Goal: Information Seeking & Learning: Learn about a topic

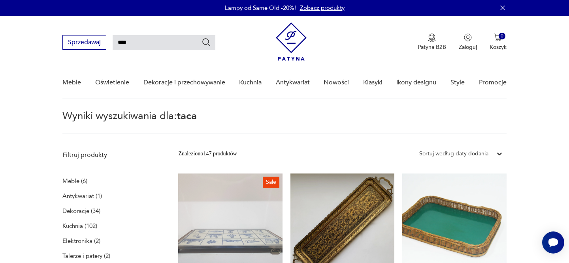
click at [151, 37] on input "****" at bounding box center [164, 42] width 103 height 15
drag, startPoint x: 137, startPoint y: 43, endPoint x: 97, endPoint y: 41, distance: 40.3
click at [98, 41] on div "Sprzedawaj ****" at bounding box center [138, 42] width 153 height 15
type input "***"
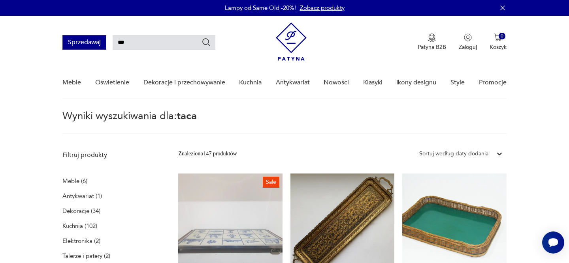
type input "***"
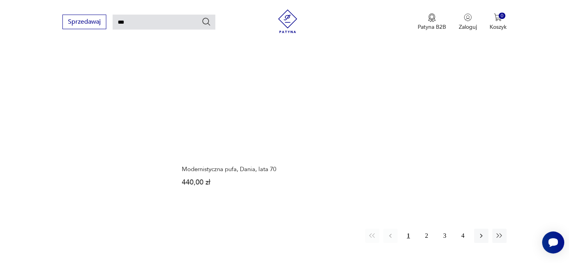
scroll to position [973, 0]
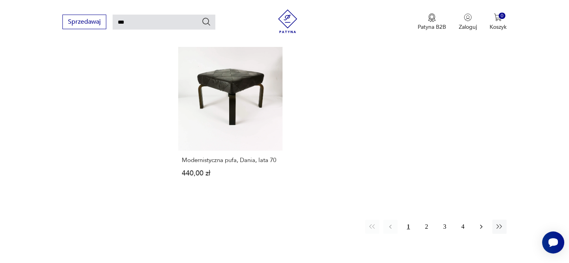
click at [484, 223] on icon "button" at bounding box center [481, 227] width 8 height 8
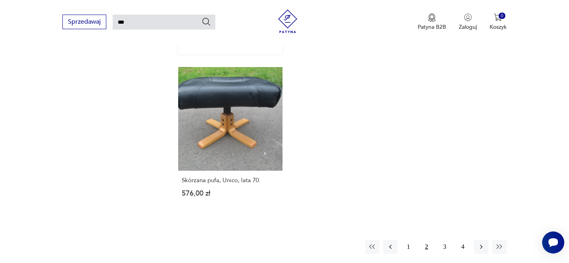
scroll to position [1054, 0]
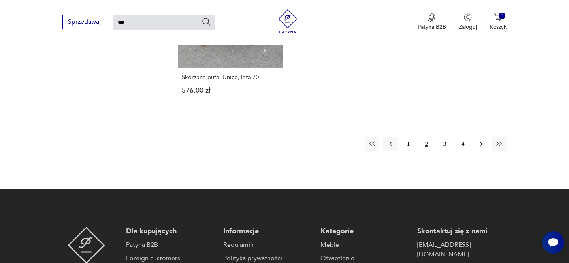
click at [481, 147] on icon "button" at bounding box center [481, 144] width 8 height 8
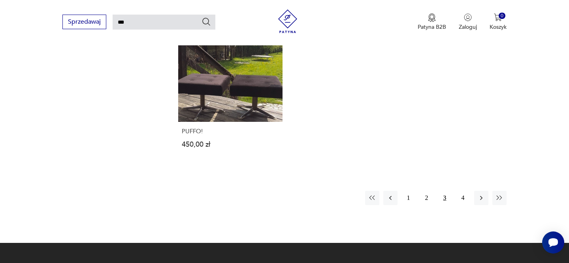
scroll to position [1014, 0]
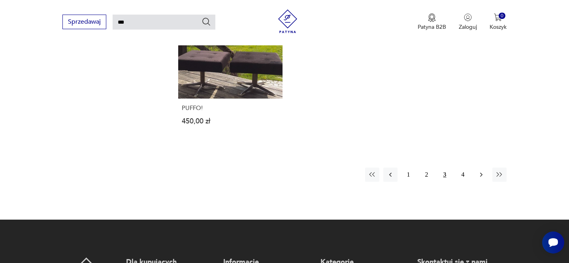
click at [479, 180] on button "button" at bounding box center [481, 175] width 14 height 14
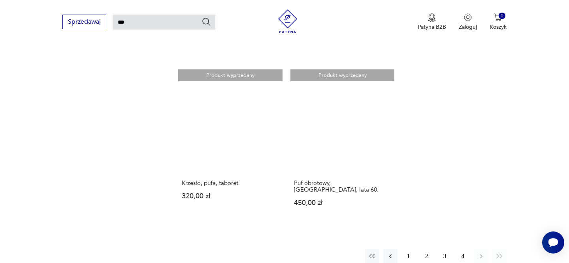
scroll to position [632, 0]
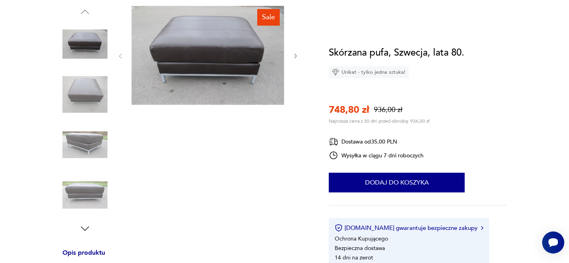
scroll to position [24, 0]
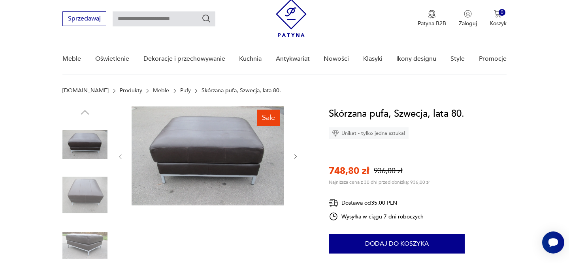
click at [84, 201] on img at bounding box center [84, 195] width 45 height 45
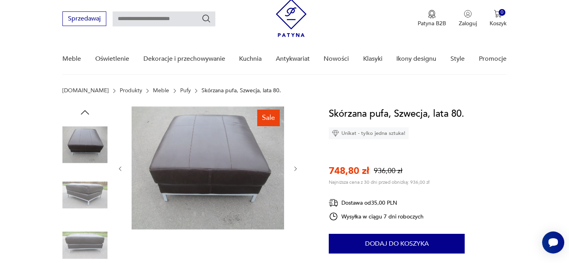
click at [84, 201] on img at bounding box center [84, 195] width 45 height 45
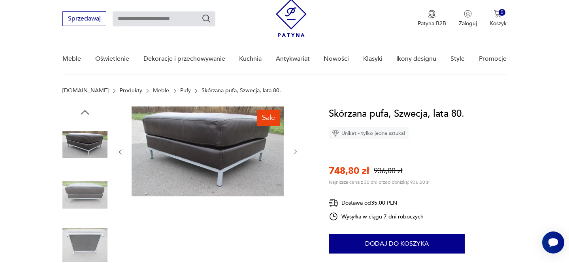
click at [84, 201] on img at bounding box center [84, 195] width 45 height 45
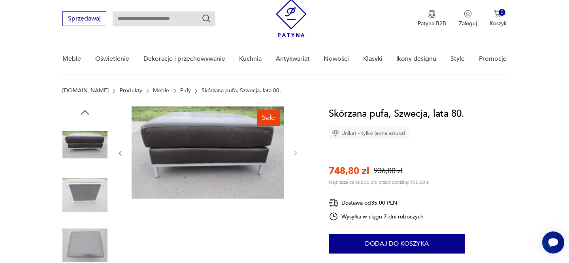
click at [84, 201] on img at bounding box center [84, 195] width 45 height 45
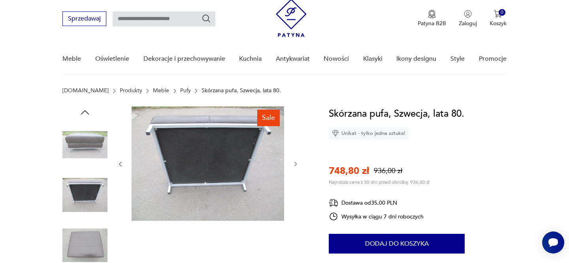
click at [84, 201] on img at bounding box center [84, 195] width 45 height 45
click at [81, 247] on img at bounding box center [84, 245] width 45 height 45
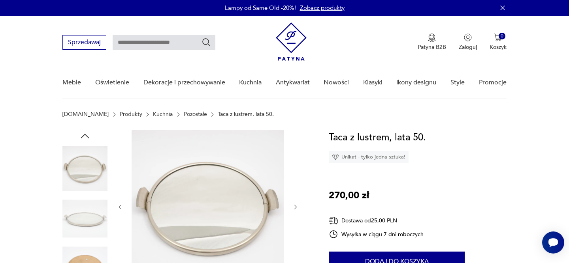
click at [131, 43] on input "text" at bounding box center [164, 42] width 103 height 15
type input "*****"
click at [206, 41] on icon "Szukaj" at bounding box center [205, 42] width 9 height 9
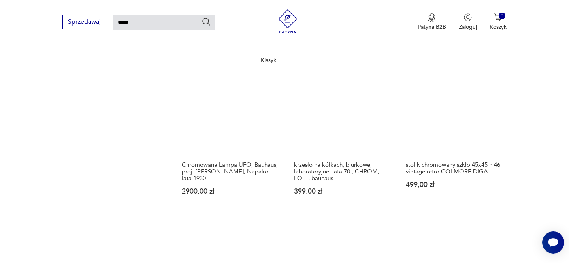
scroll to position [780, 0]
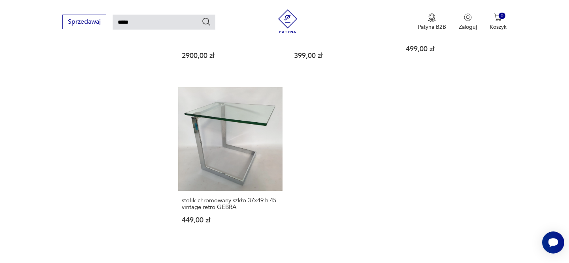
scroll to position [1052, 0]
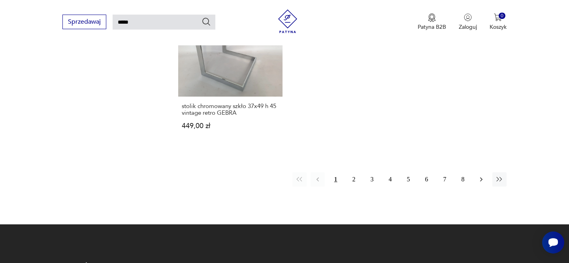
click at [481, 181] on icon "button" at bounding box center [481, 180] width 8 height 8
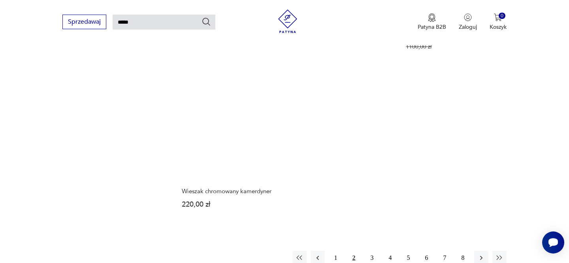
scroll to position [991, 0]
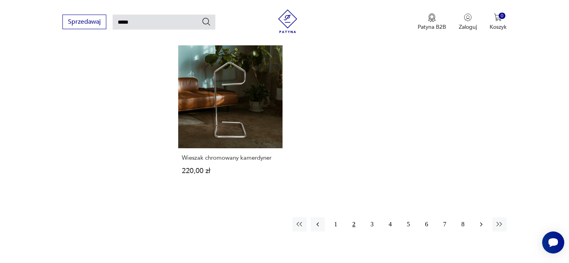
click at [484, 222] on icon "button" at bounding box center [481, 225] width 8 height 8
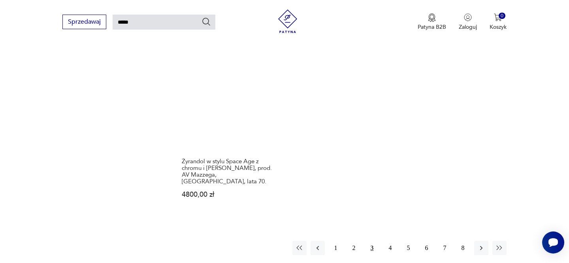
scroll to position [995, 0]
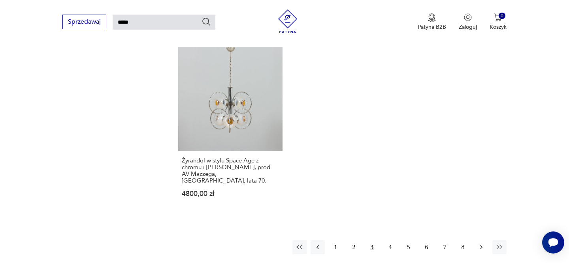
click at [482, 244] on icon "button" at bounding box center [481, 248] width 8 height 8
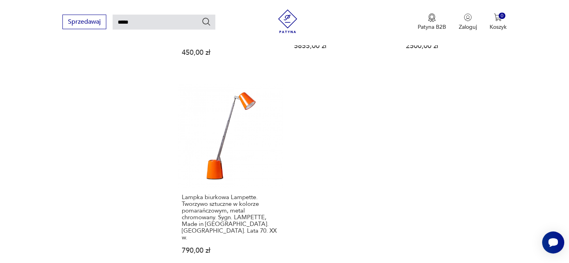
scroll to position [993, 0]
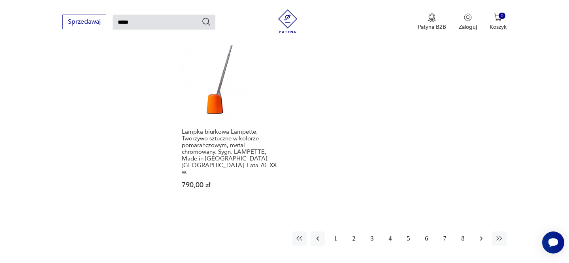
click at [479, 235] on icon "button" at bounding box center [481, 239] width 8 height 8
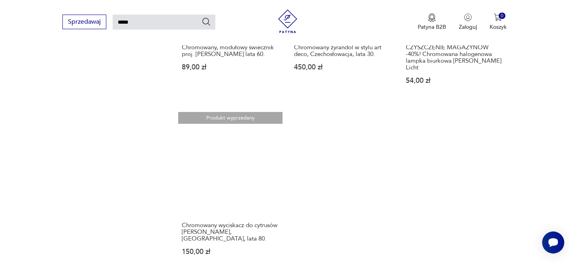
scroll to position [959, 0]
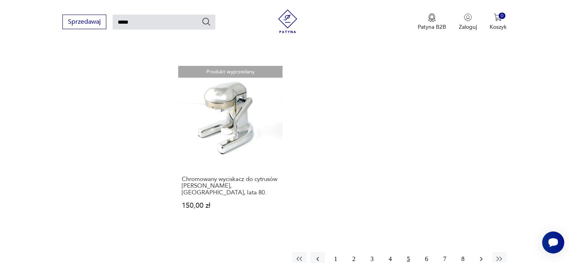
click at [477, 255] on icon "button" at bounding box center [481, 259] width 8 height 8
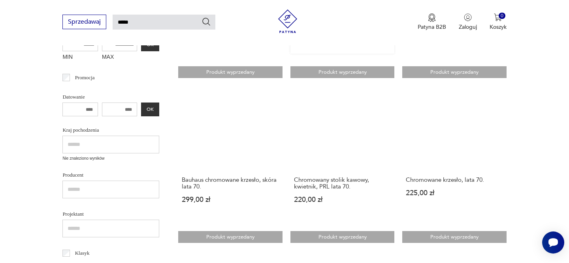
scroll to position [271, 0]
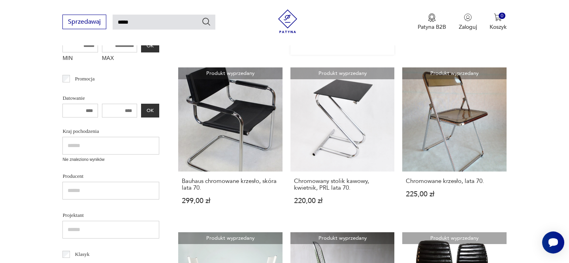
click at [341, 158] on link "Produkt wyprzedany Chromowany stolik kawowy, kwietnik, PRL lata 70. 220,00 zł" at bounding box center [342, 144] width 104 height 152
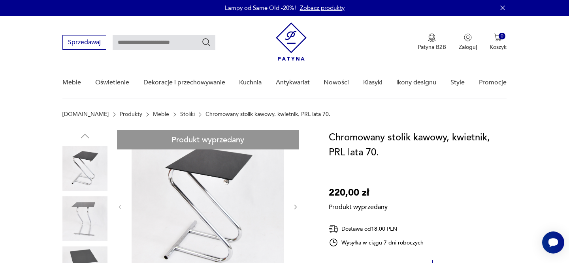
click at [362, 140] on h1 "Chromowany stolik kawowy, kwietnik, PRL lata 70." at bounding box center [417, 145] width 177 height 30
copy h1 "Chromowany"
